Goal: Check status: Check status

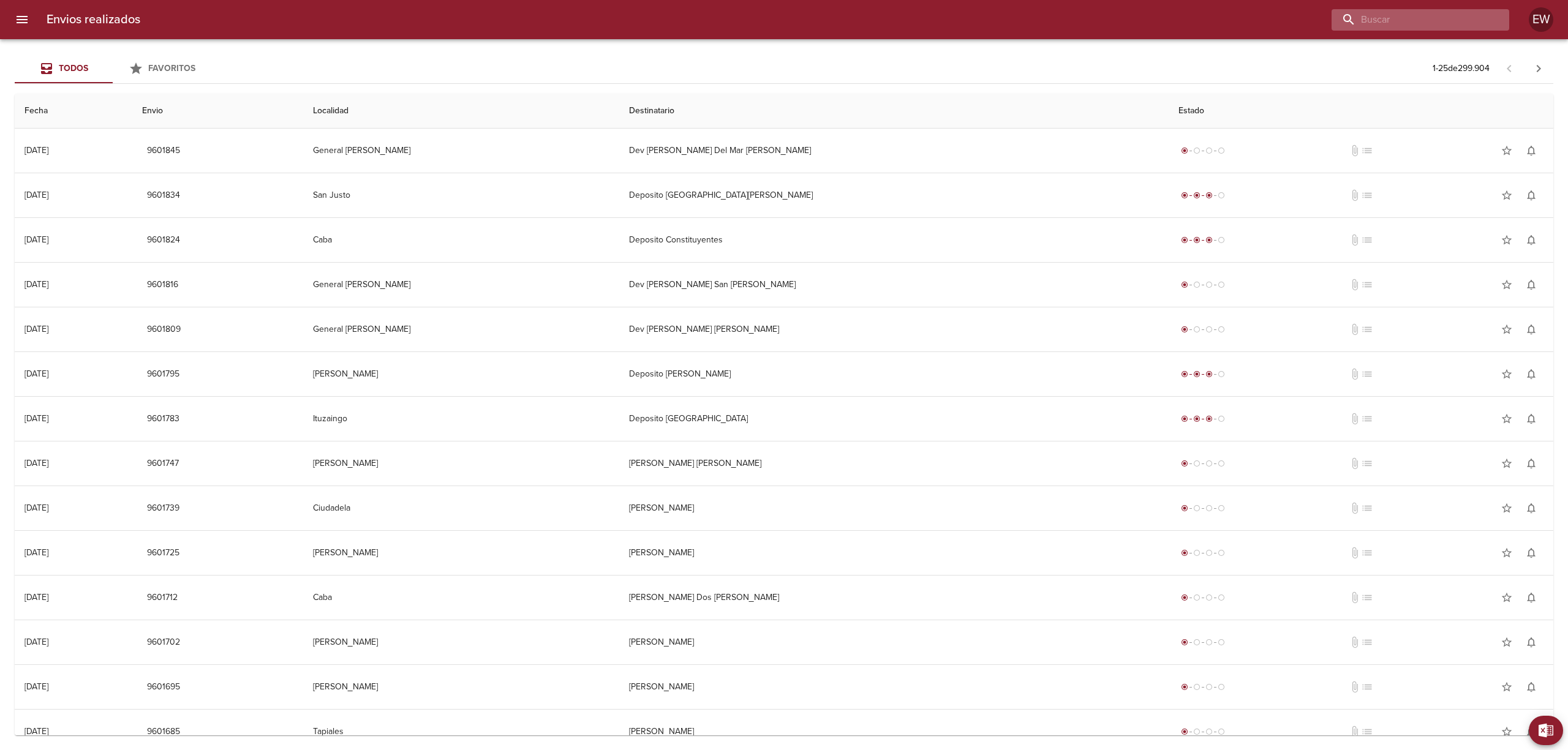
click at [1451, 21] on input "buscar" at bounding box center [1409, 20] width 157 height 21
paste input "[PERSON_NAME] [PERSON_NAME] ML"
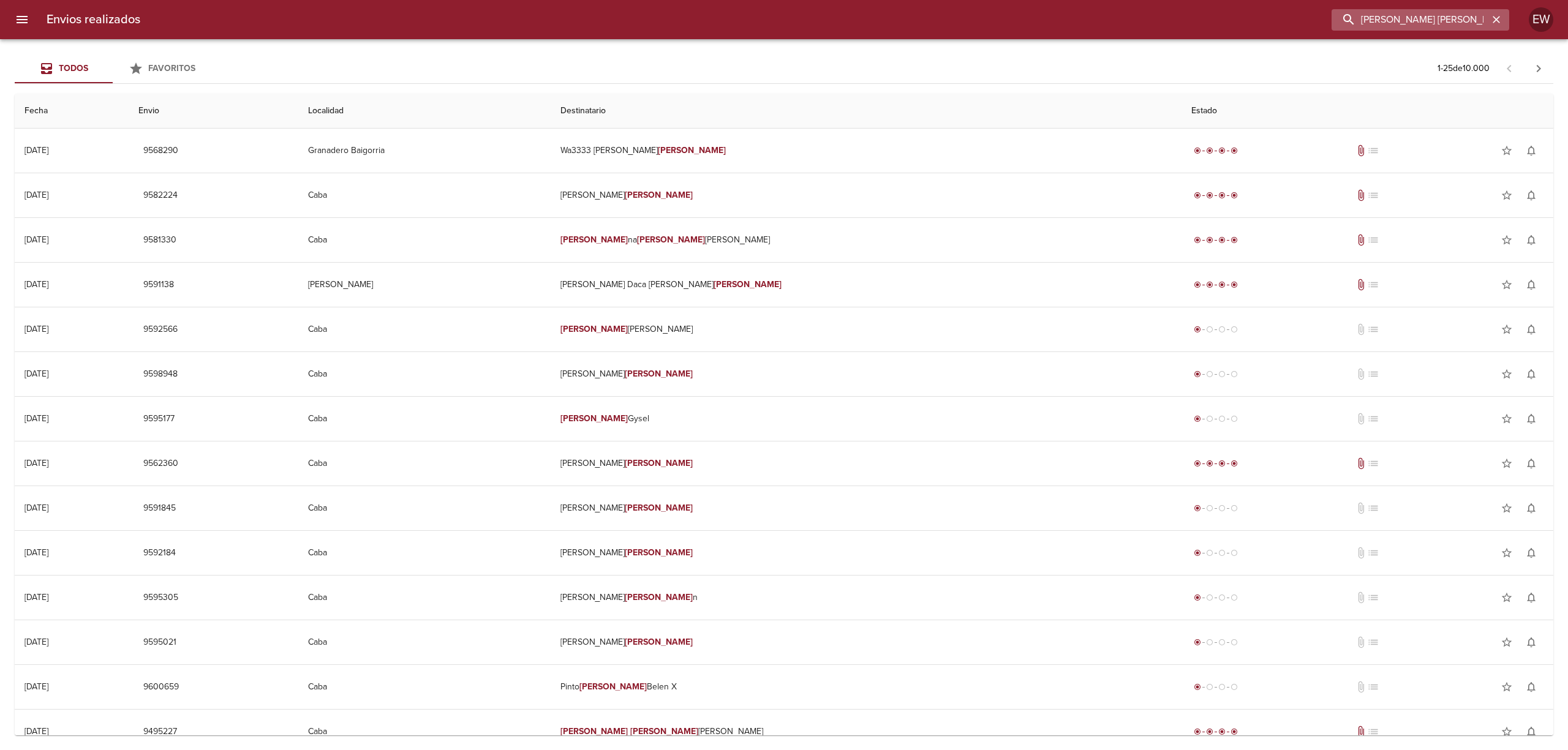
type input "[PERSON_NAME] [PERSON_NAME]"
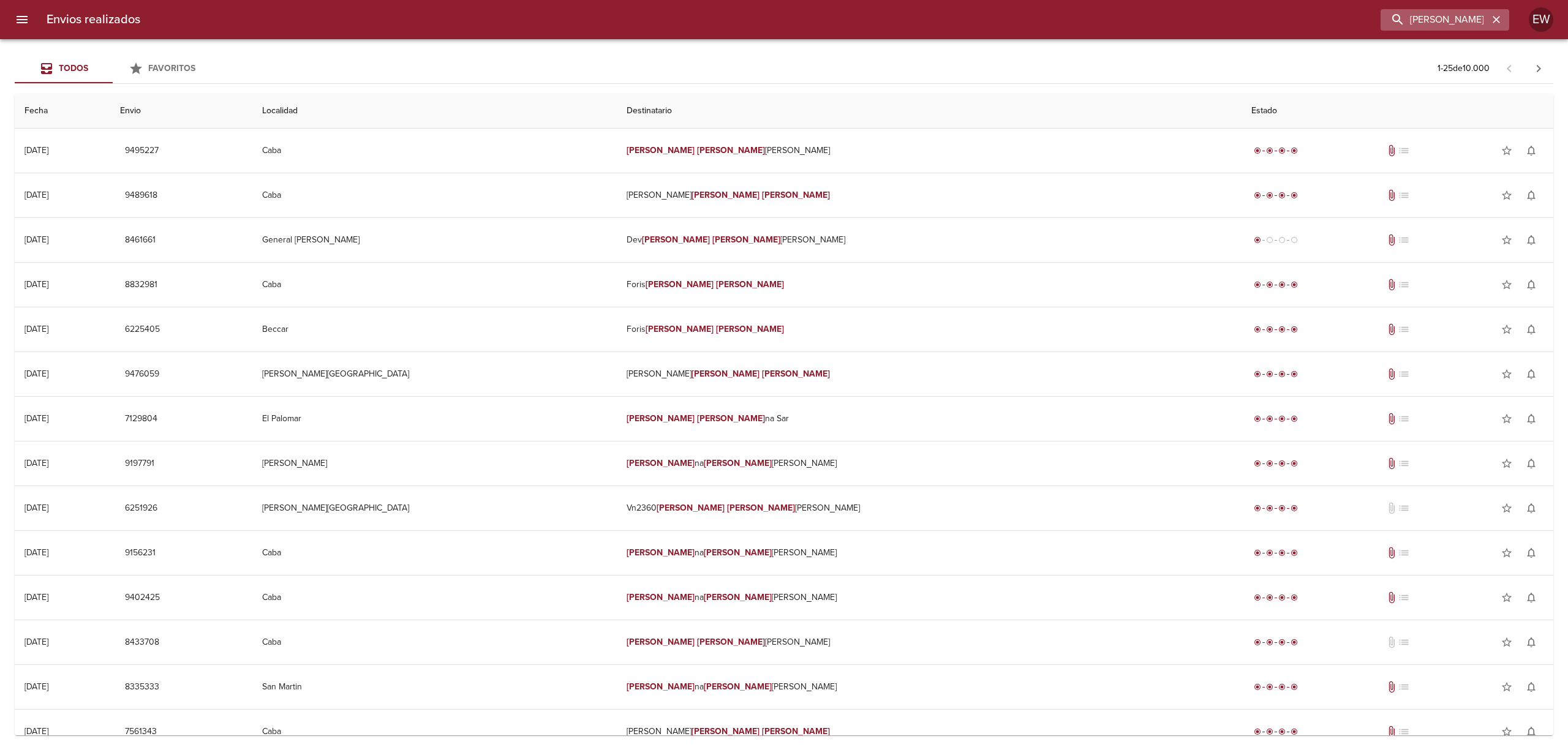
click at [1500, 22] on icon "button" at bounding box center [1496, 19] width 12 height 12
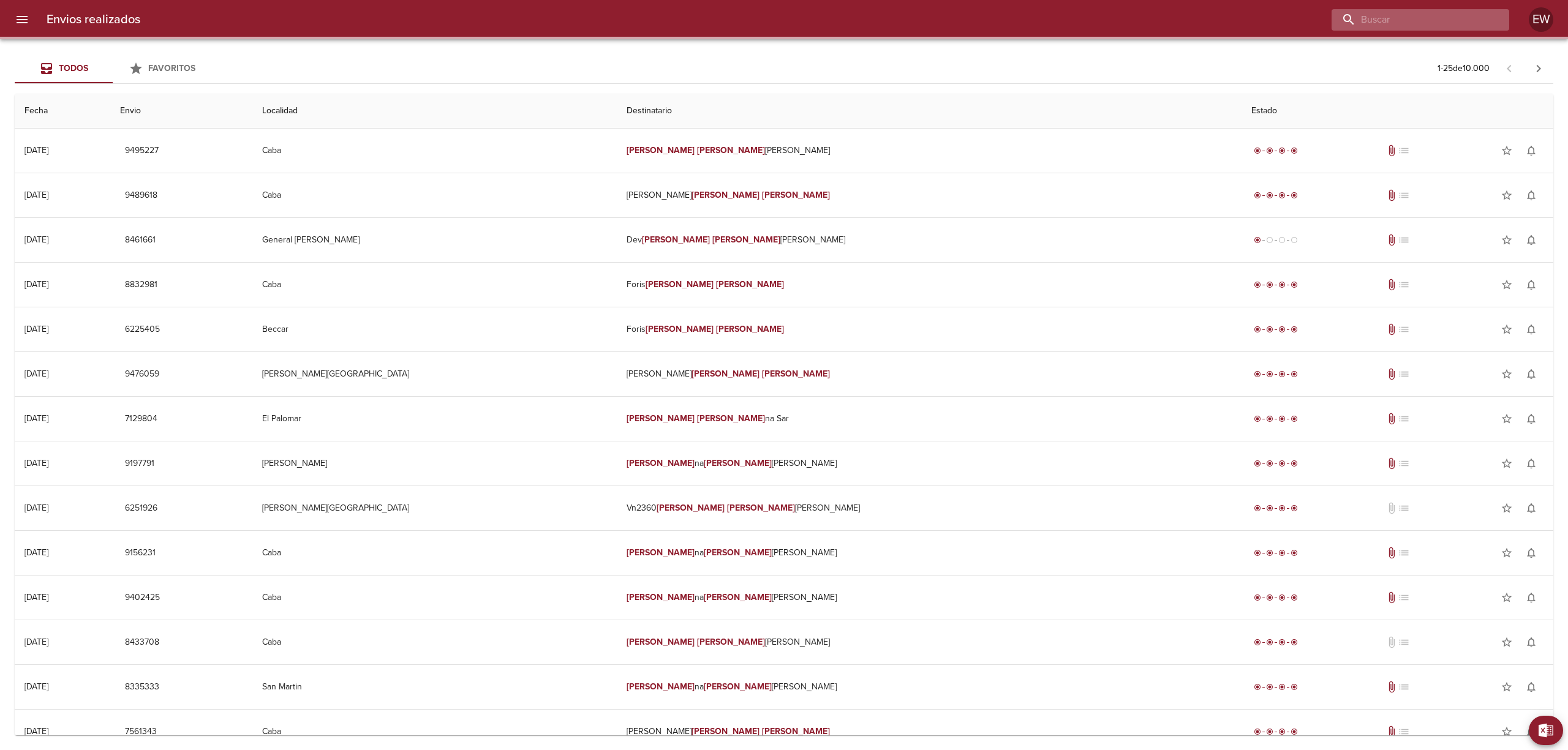
click at [1470, 20] on input "buscar" at bounding box center [1409, 20] width 157 height 21
paste input "00107554"
type input "00107554"
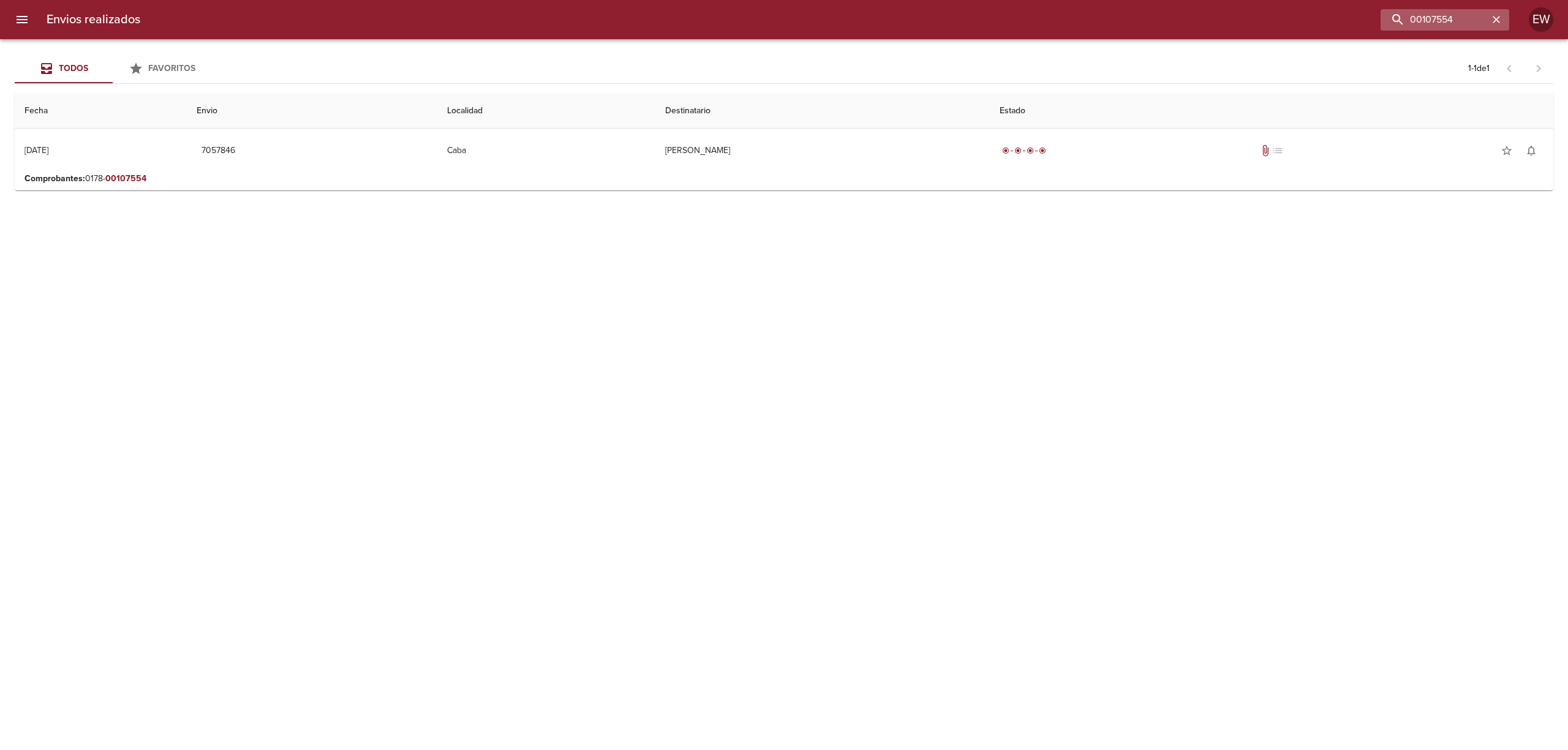
click at [1490, 22] on icon "button" at bounding box center [1496, 19] width 12 height 12
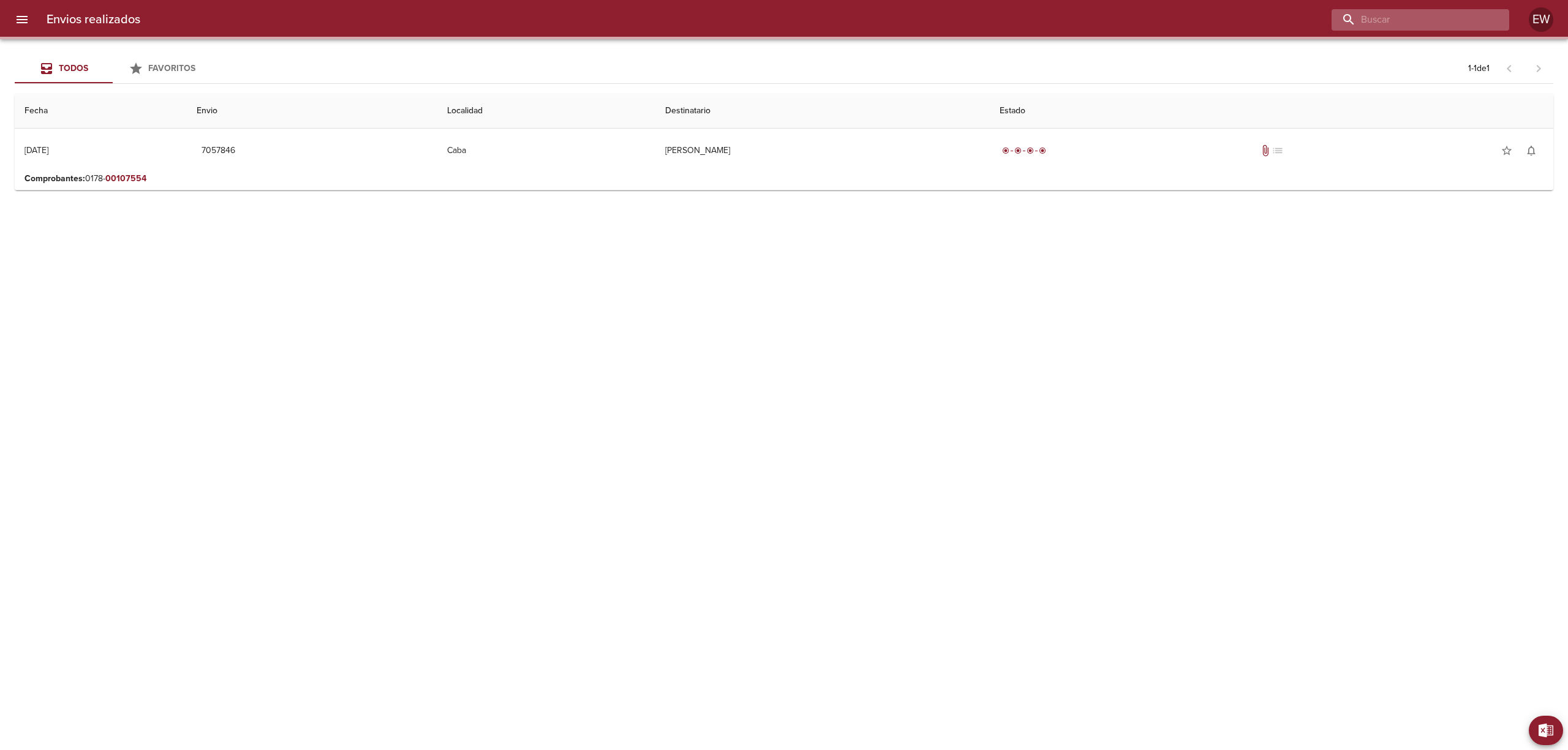
click at [1453, 18] on input "buscar" at bounding box center [1409, 20] width 157 height 21
paste input "VELIANTE [PERSON_NAME]"
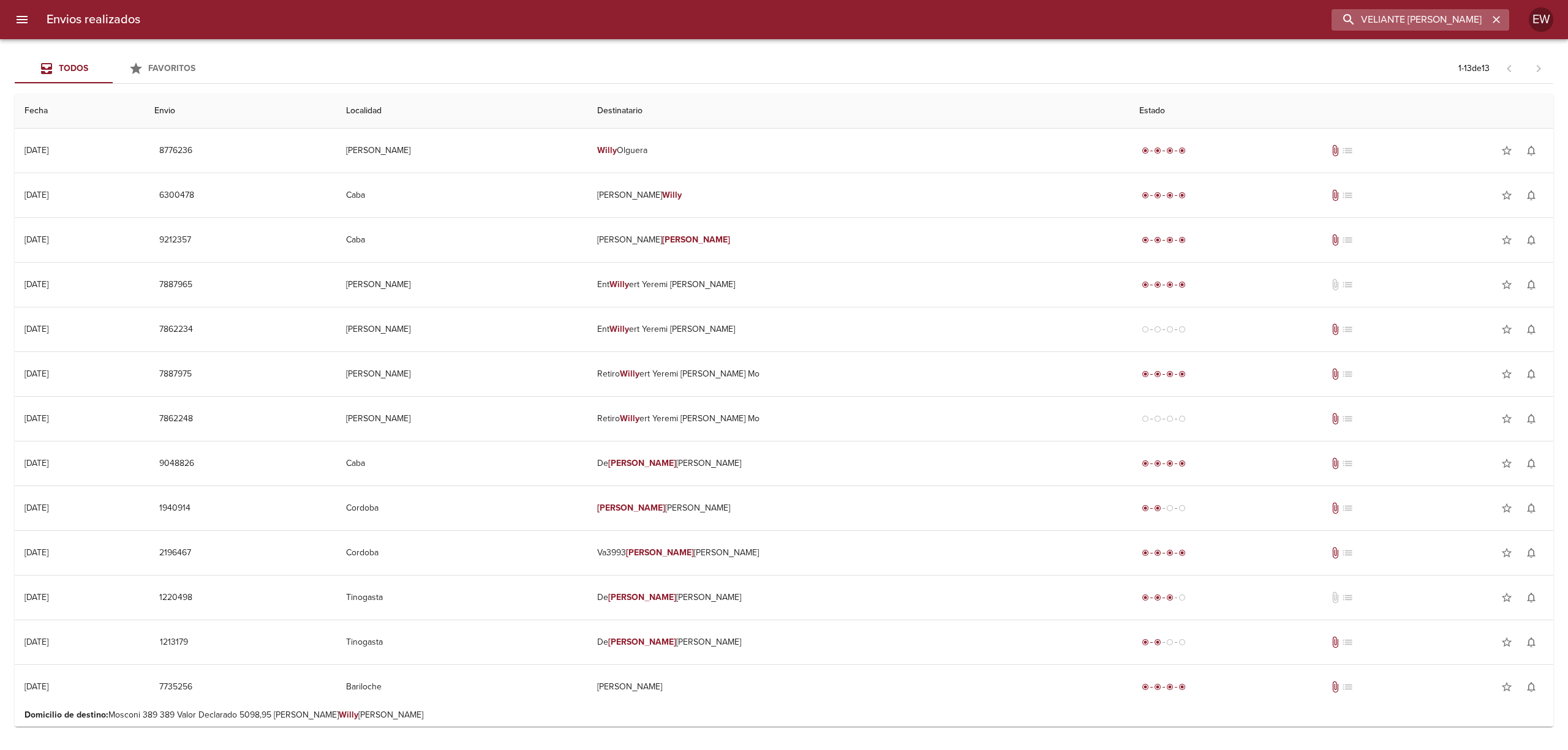
type input "VELIANTE [PERSON_NAME]"
